Goal: Information Seeking & Learning: Learn about a topic

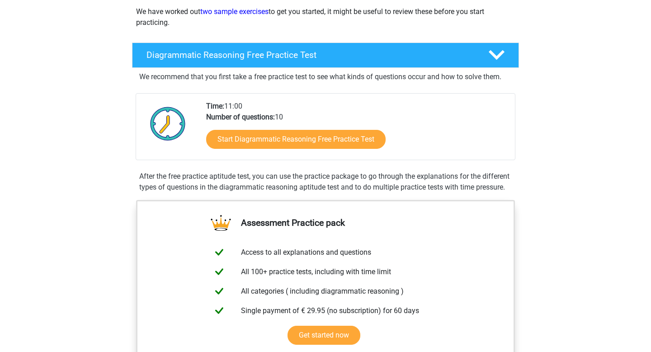
scroll to position [146, 0]
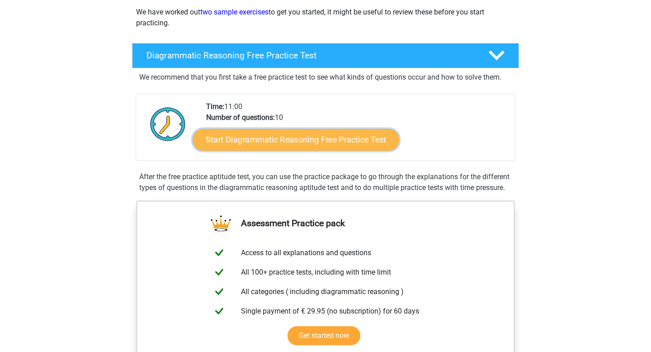
click at [355, 137] on link "Start Diagrammatic Reasoning Free Practice Test" at bounding box center [296, 139] width 207 height 22
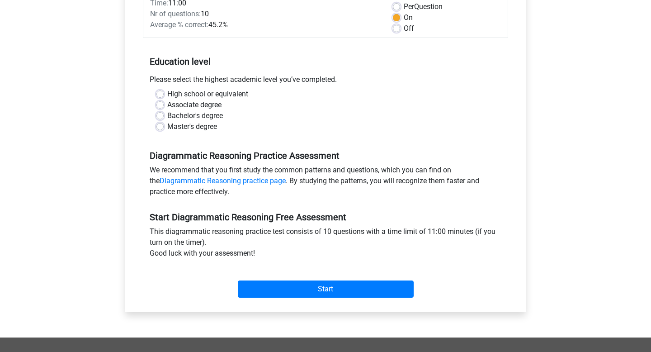
scroll to position [142, 0]
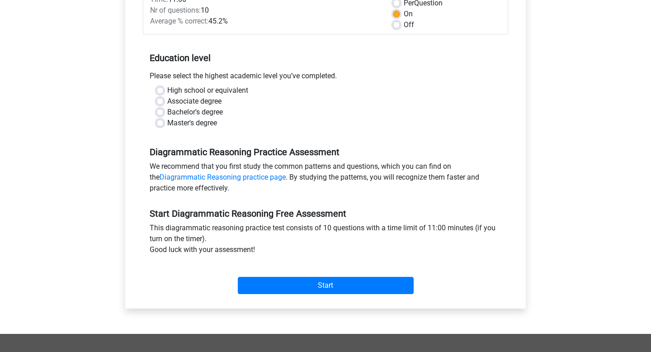
click at [221, 87] on label "High school or equivalent" at bounding box center [207, 90] width 81 height 11
click at [164, 87] on input "High school or equivalent" at bounding box center [159, 89] width 7 height 9
radio input "true"
click at [232, 176] on link "Diagrammatic Reasoning practice page" at bounding box center [223, 177] width 126 height 9
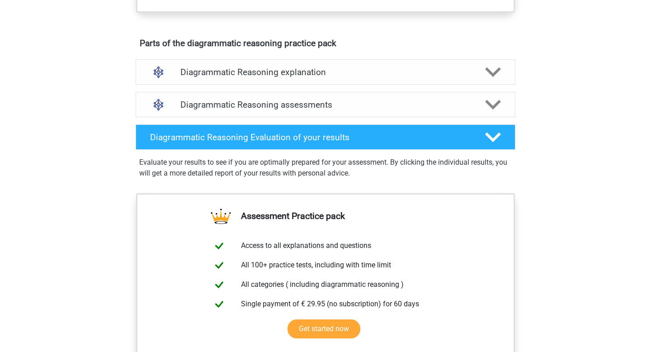
scroll to position [522, 0]
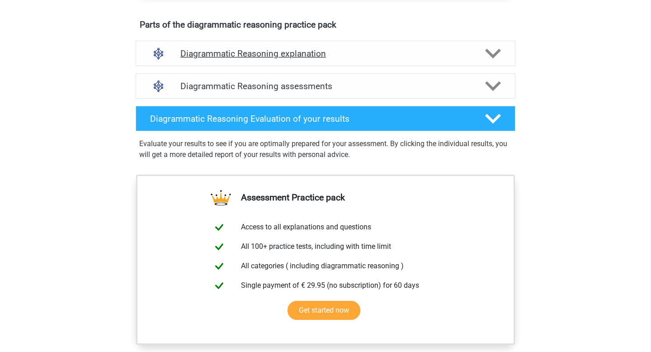
click at [493, 58] on polygon at bounding box center [493, 53] width 16 height 10
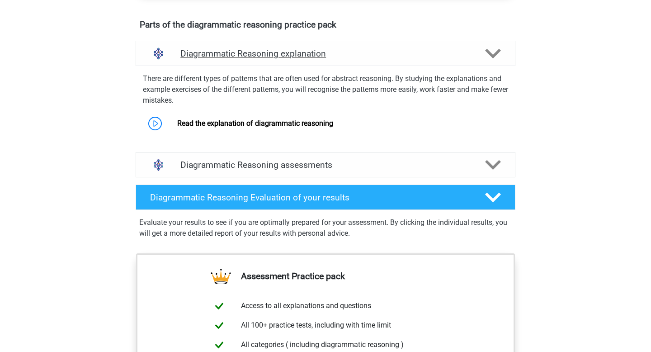
click at [493, 58] on polygon at bounding box center [493, 53] width 16 height 10
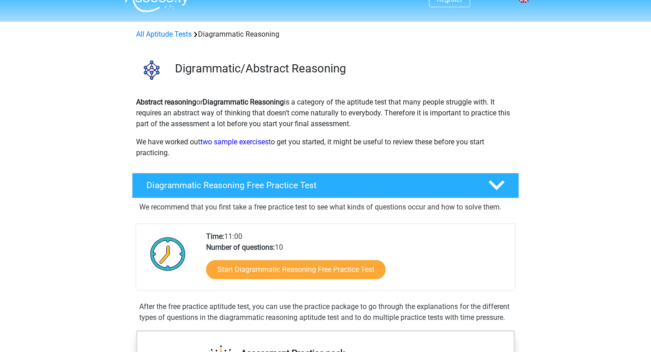
scroll to position [11, 0]
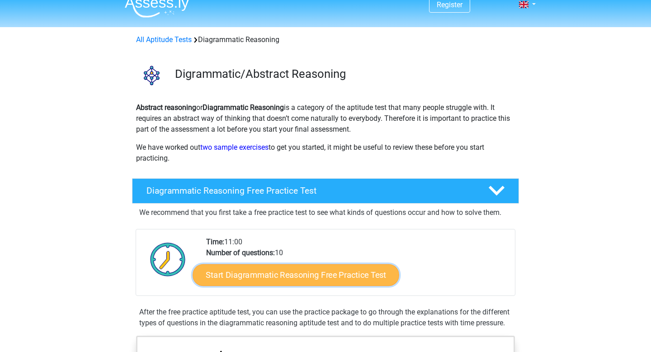
click at [306, 275] on link "Start Diagrammatic Reasoning Free Practice Test" at bounding box center [296, 275] width 207 height 22
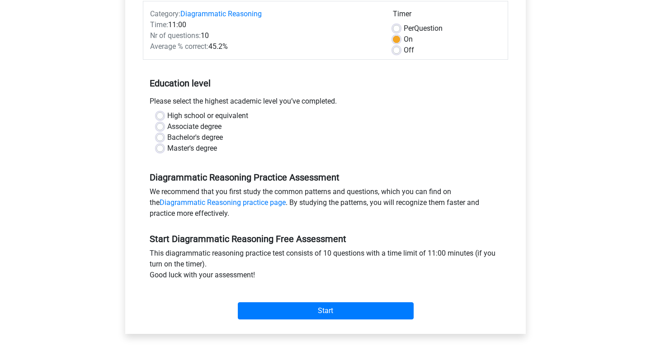
scroll to position [125, 0]
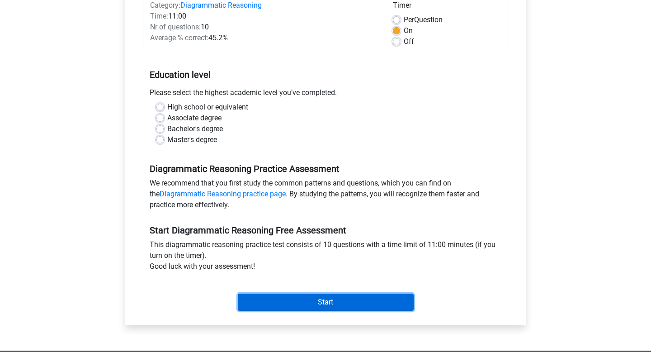
click at [306, 305] on input "Start" at bounding box center [326, 301] width 176 height 17
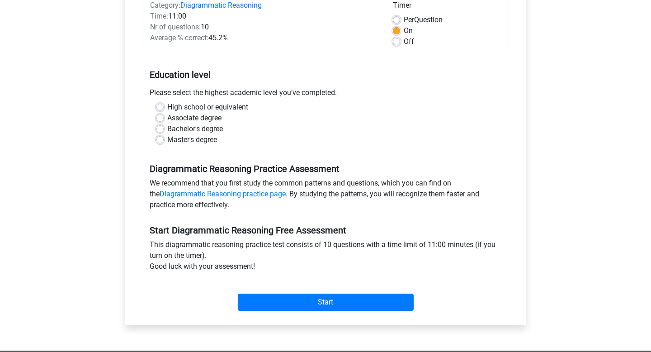
click at [167, 107] on label "High school or equivalent" at bounding box center [207, 107] width 81 height 11
click at [159, 107] on input "High school or equivalent" at bounding box center [159, 106] width 7 height 9
radio input "true"
click at [167, 116] on label "Associate degree" at bounding box center [194, 118] width 54 height 11
click at [160, 116] on input "Associate degree" at bounding box center [159, 117] width 7 height 9
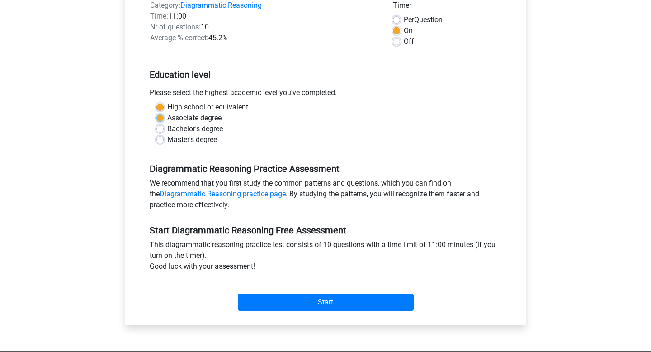
radio input "true"
click at [159, 103] on div "High school or equivalent" at bounding box center [325, 107] width 338 height 11
click at [167, 106] on label "High school or equivalent" at bounding box center [207, 107] width 81 height 11
click at [160, 106] on input "High school or equivalent" at bounding box center [159, 106] width 7 height 9
radio input "true"
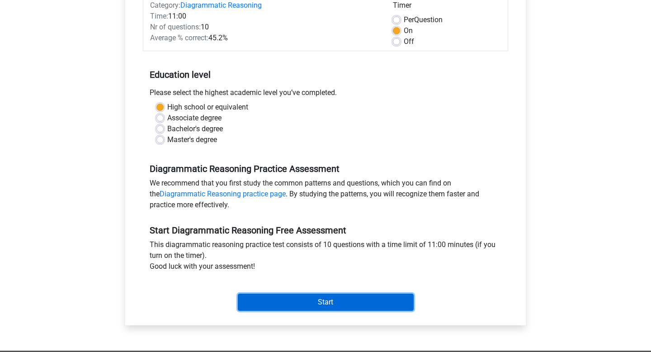
click at [272, 302] on input "Start" at bounding box center [326, 301] width 176 height 17
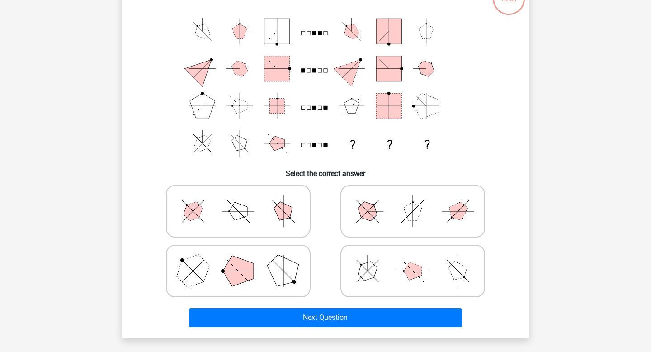
scroll to position [69, 0]
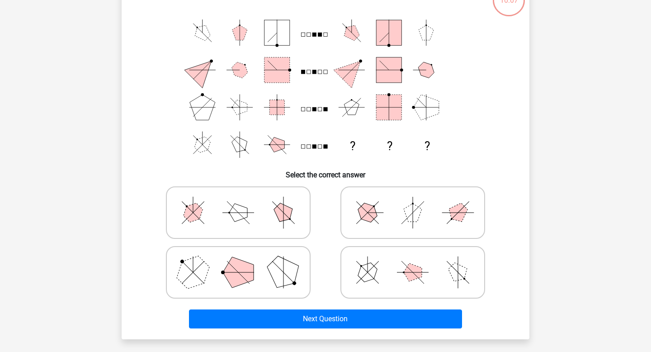
click at [409, 227] on icon at bounding box center [413, 212] width 136 height 45
click at [413, 201] on input "radio" at bounding box center [416, 198] width 6 height 6
radio input "true"
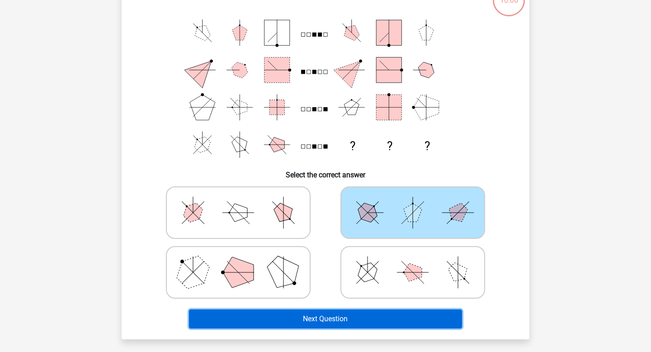
click at [330, 322] on button "Next Question" at bounding box center [326, 318] width 274 height 19
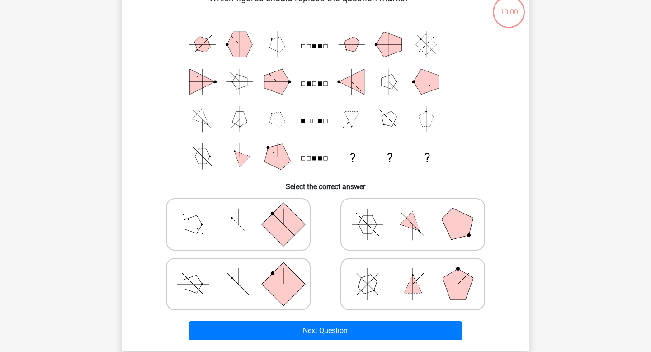
scroll to position [59, 0]
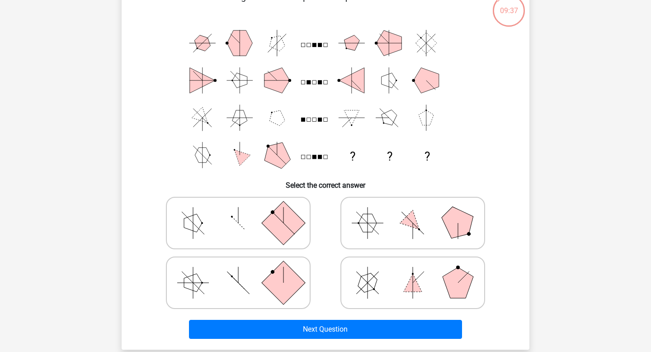
click at [436, 222] on icon at bounding box center [413, 222] width 136 height 45
click at [419, 212] on input "radio" at bounding box center [416, 209] width 6 height 6
radio input "true"
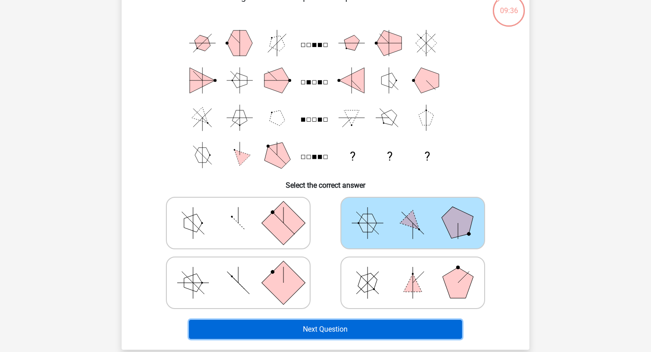
click at [319, 333] on button "Next Question" at bounding box center [326, 329] width 274 height 19
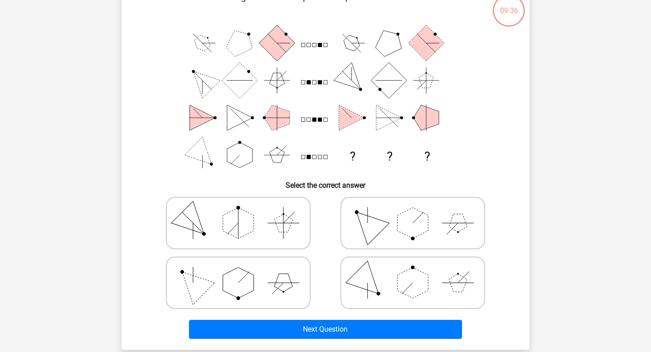
scroll to position [42, 0]
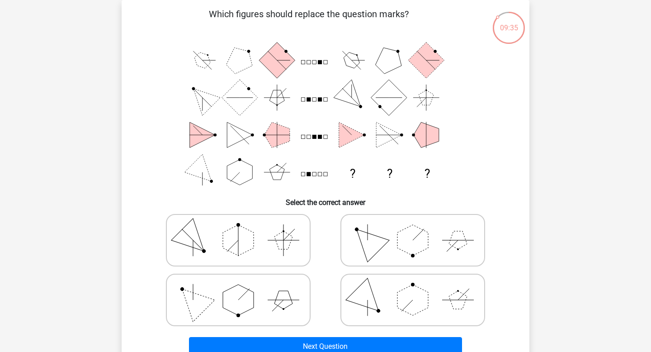
click at [417, 240] on polygon at bounding box center [412, 240] width 31 height 31
click at [417, 229] on input "radio" at bounding box center [416, 226] width 6 height 6
radio input "true"
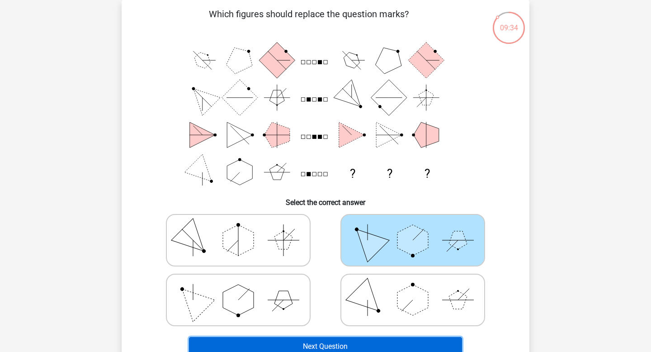
click at [299, 344] on button "Next Question" at bounding box center [326, 346] width 274 height 19
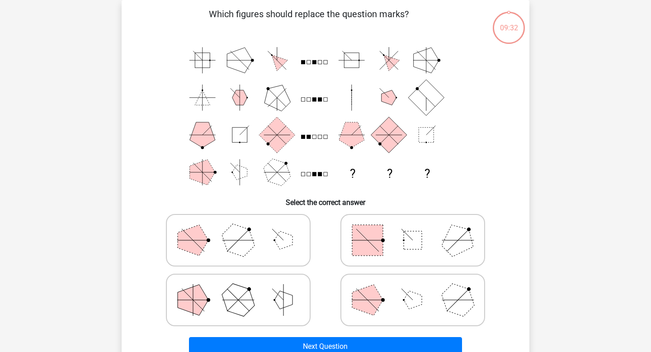
click at [391, 260] on icon at bounding box center [413, 239] width 136 height 45
click at [413, 229] on input "radio" at bounding box center [416, 226] width 6 height 6
radio input "true"
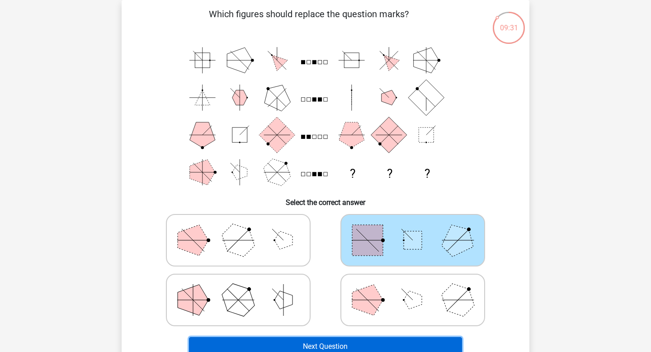
click at [293, 345] on button "Next Question" at bounding box center [326, 346] width 274 height 19
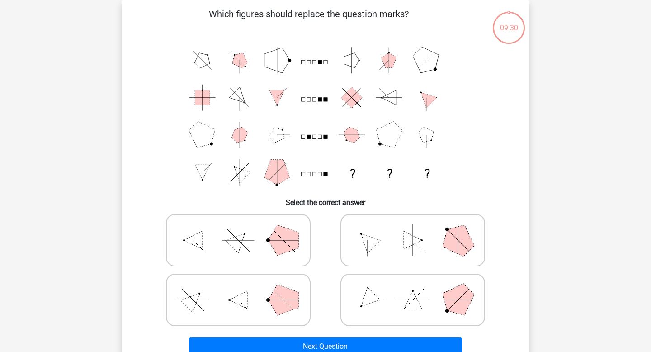
click at [417, 247] on icon at bounding box center [413, 239] width 136 height 45
click at [417, 229] on input "radio" at bounding box center [416, 226] width 6 height 6
radio input "true"
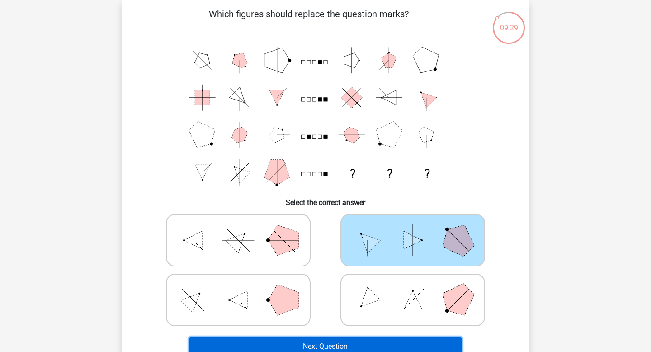
click at [288, 347] on button "Next Question" at bounding box center [326, 346] width 274 height 19
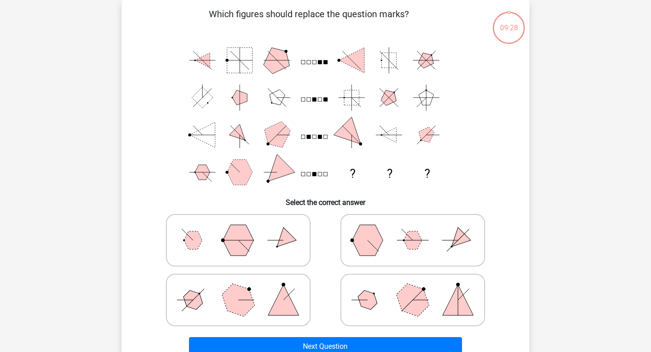
click at [399, 251] on icon at bounding box center [413, 239] width 136 height 45
click at [413, 229] on input "radio" at bounding box center [416, 226] width 6 height 6
radio input "true"
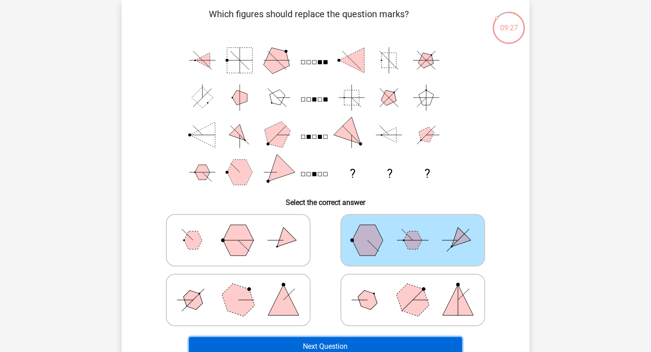
click at [288, 349] on button "Next Question" at bounding box center [326, 346] width 274 height 19
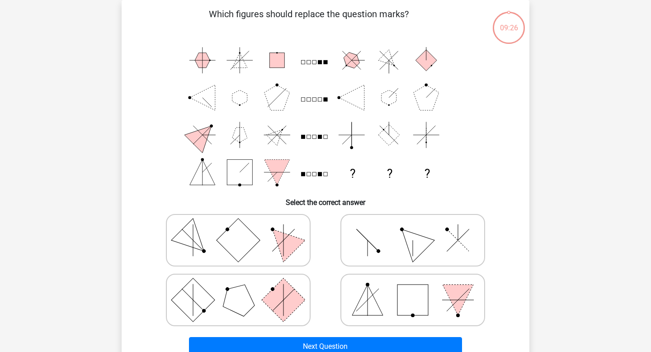
click at [391, 262] on icon at bounding box center [413, 239] width 136 height 45
click at [413, 229] on input "radio" at bounding box center [416, 226] width 6 height 6
radio input "true"
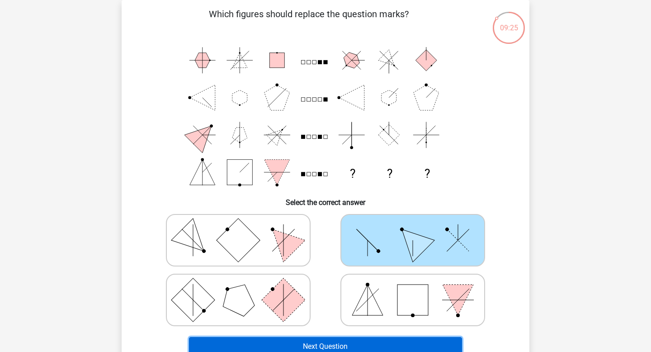
click at [293, 346] on button "Next Question" at bounding box center [326, 346] width 274 height 19
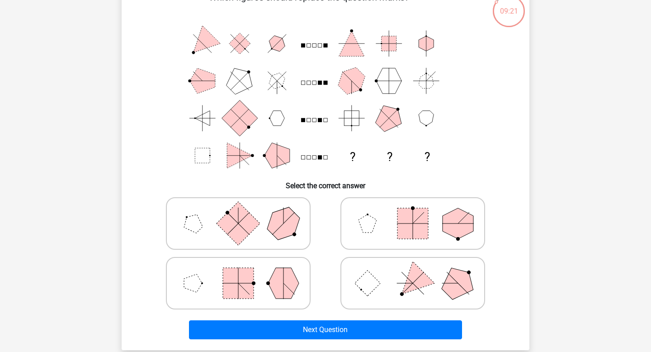
scroll to position [52, 0]
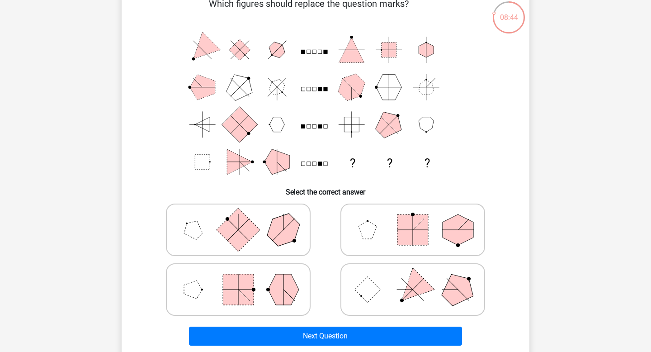
click at [384, 289] on icon at bounding box center [413, 289] width 136 height 45
click at [413, 278] on input "radio" at bounding box center [416, 275] width 6 height 6
radio input "true"
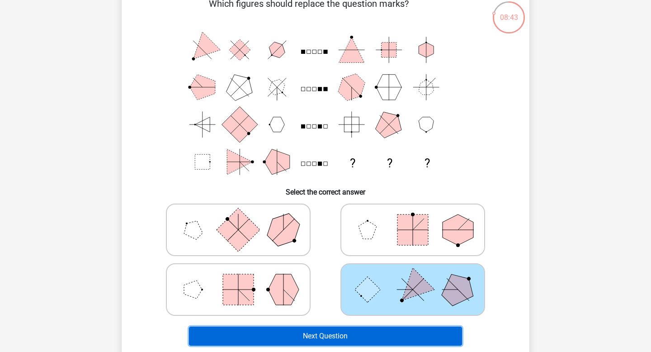
click at [325, 338] on button "Next Question" at bounding box center [326, 335] width 274 height 19
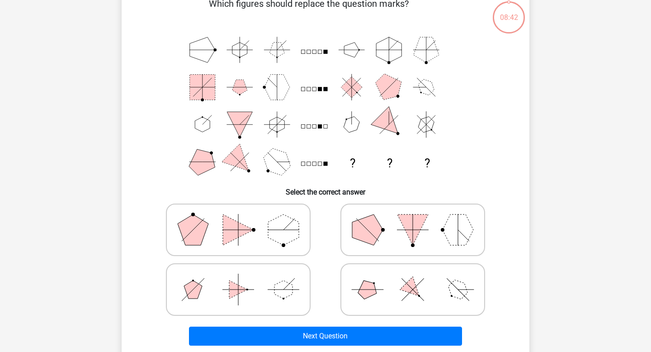
scroll to position [42, 0]
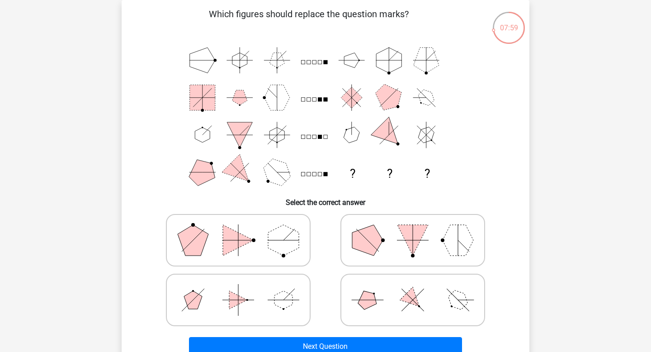
click at [367, 288] on icon at bounding box center [413, 299] width 136 height 45
click at [413, 288] on input "radio" at bounding box center [416, 286] width 6 height 6
radio input "true"
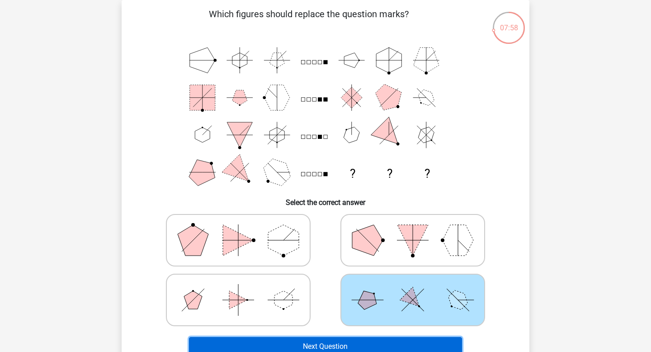
click at [307, 346] on button "Next Question" at bounding box center [326, 346] width 274 height 19
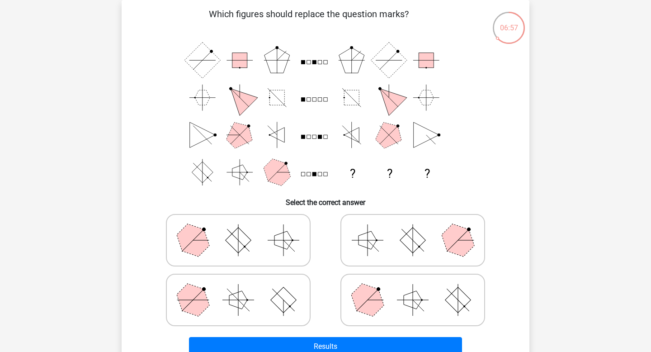
click at [387, 287] on icon at bounding box center [413, 299] width 136 height 45
click at [413, 287] on input "radio" at bounding box center [416, 286] width 6 height 6
radio input "true"
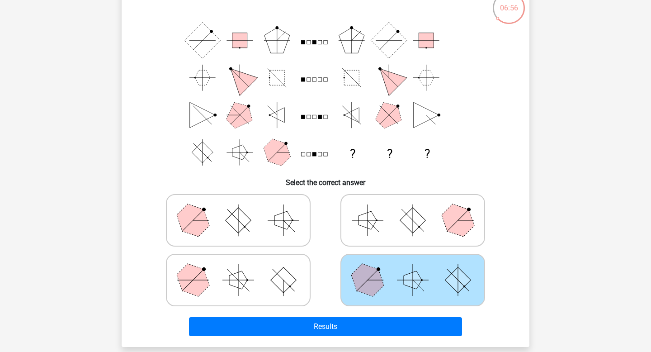
scroll to position [69, 0]
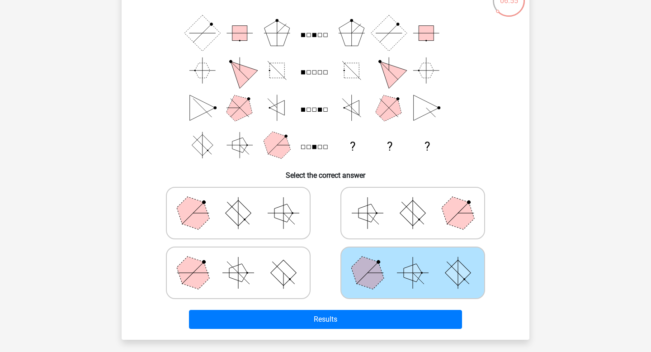
click at [343, 307] on div "Results" at bounding box center [325, 318] width 379 height 30
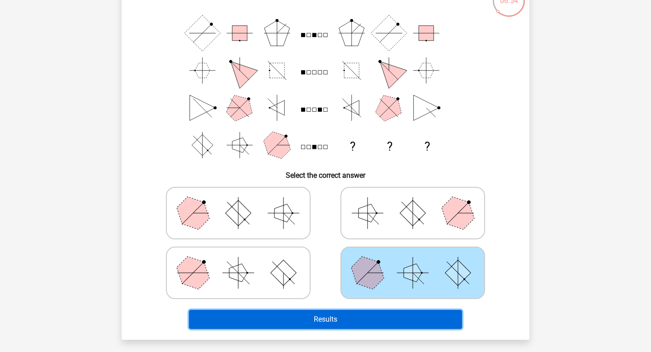
click at [320, 316] on button "Results" at bounding box center [326, 319] width 274 height 19
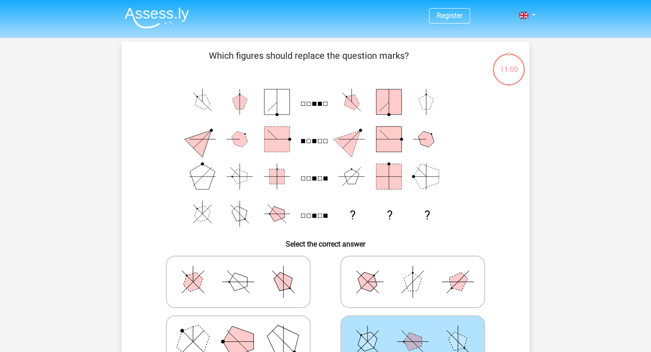
scroll to position [69, 0]
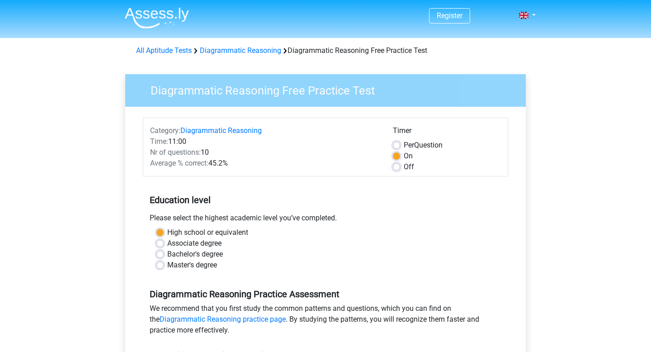
scroll to position [125, 0]
